Goal: Information Seeking & Learning: Learn about a topic

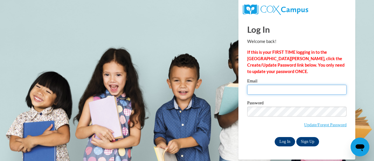
type input "nauger@svdpcatholicschool.org"
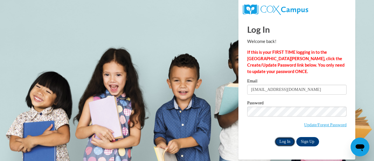
click at [285, 139] on input "Log In" at bounding box center [284, 141] width 20 height 9
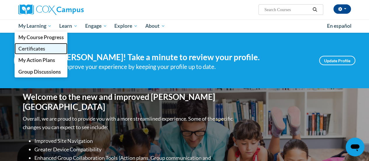
click at [30, 48] on span "Certificates" at bounding box center [31, 49] width 27 height 6
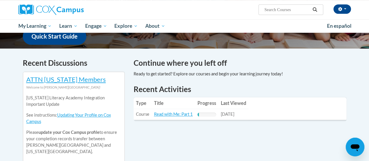
scroll to position [175, 0]
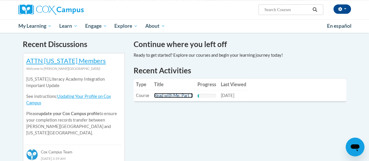
click at [169, 95] on link "Read with Me: Part 1" at bounding box center [173, 95] width 39 height 5
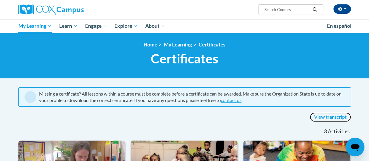
click at [328, 116] on link "View transcript" at bounding box center [330, 116] width 41 height 9
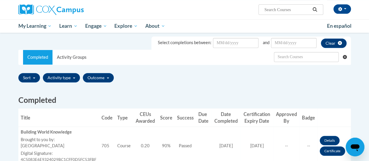
scroll to position [29, 0]
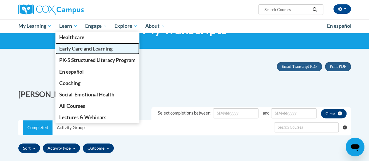
click at [71, 50] on span "Early Care and Learning" at bounding box center [85, 49] width 53 height 6
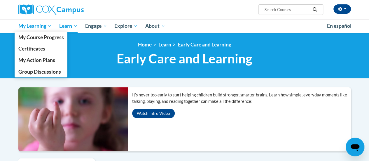
click at [29, 25] on span "My Learning" at bounding box center [35, 25] width 34 height 7
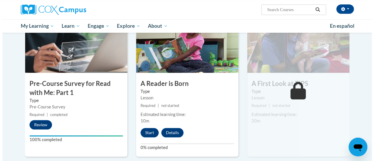
scroll to position [146, 0]
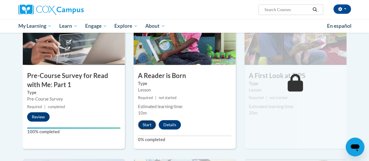
click at [145, 123] on button "Start" at bounding box center [147, 124] width 18 height 9
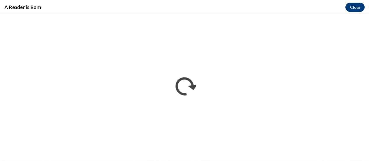
scroll to position [0, 0]
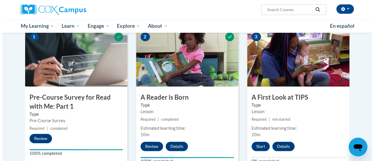
scroll to position [175, 0]
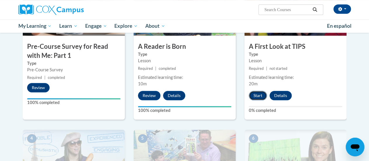
click at [255, 95] on button "Start" at bounding box center [258, 95] width 18 height 9
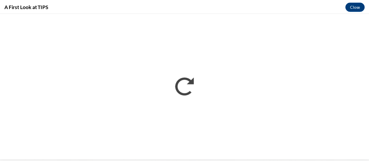
scroll to position [0, 0]
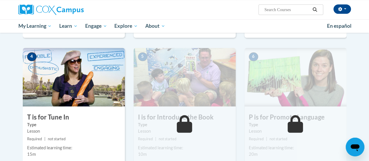
scroll to position [286, 0]
